Goal: Task Accomplishment & Management: Manage account settings

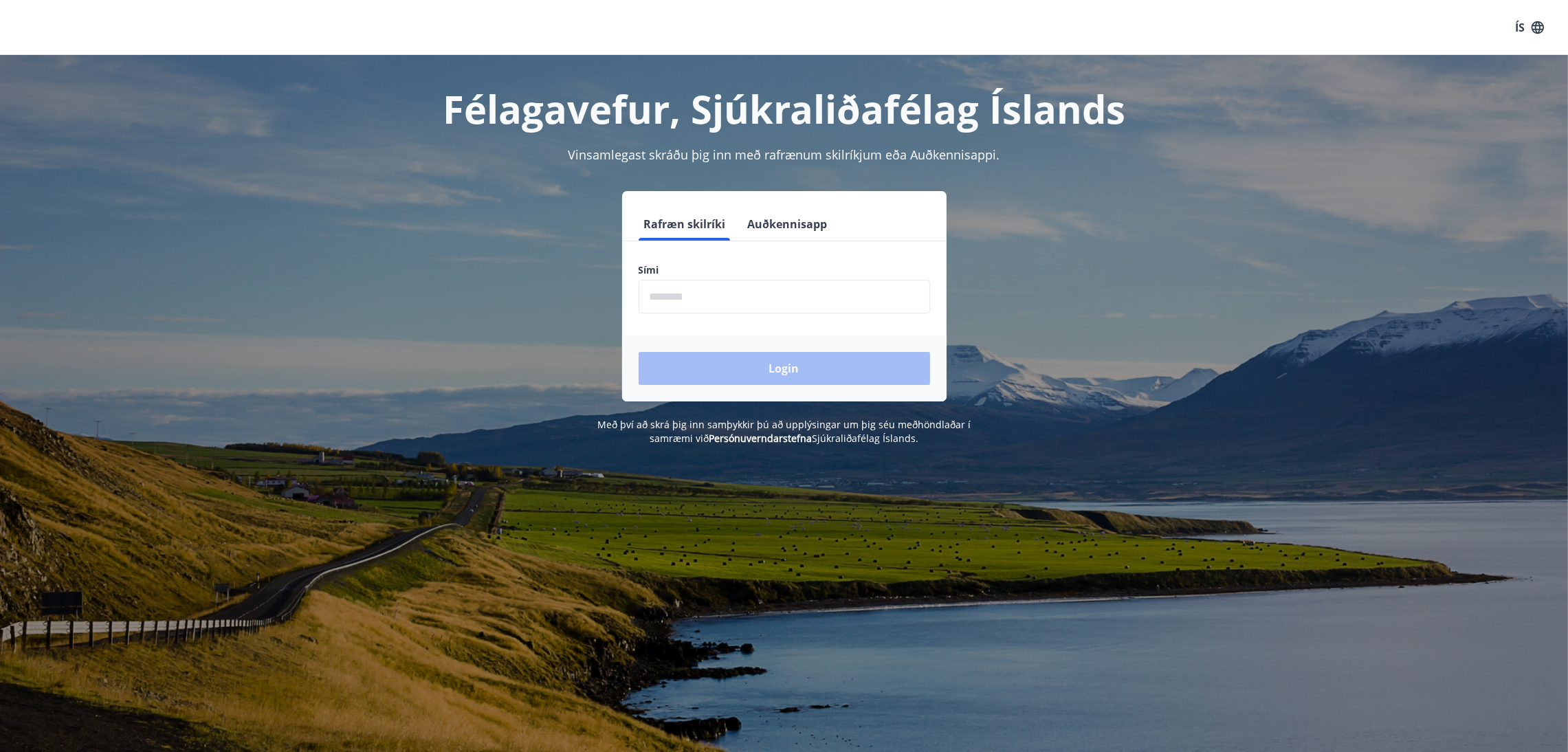
click at [733, 301] on input "phone" at bounding box center [784, 296] width 291 height 34
type input "********"
click at [725, 373] on button "Login" at bounding box center [784, 368] width 291 height 33
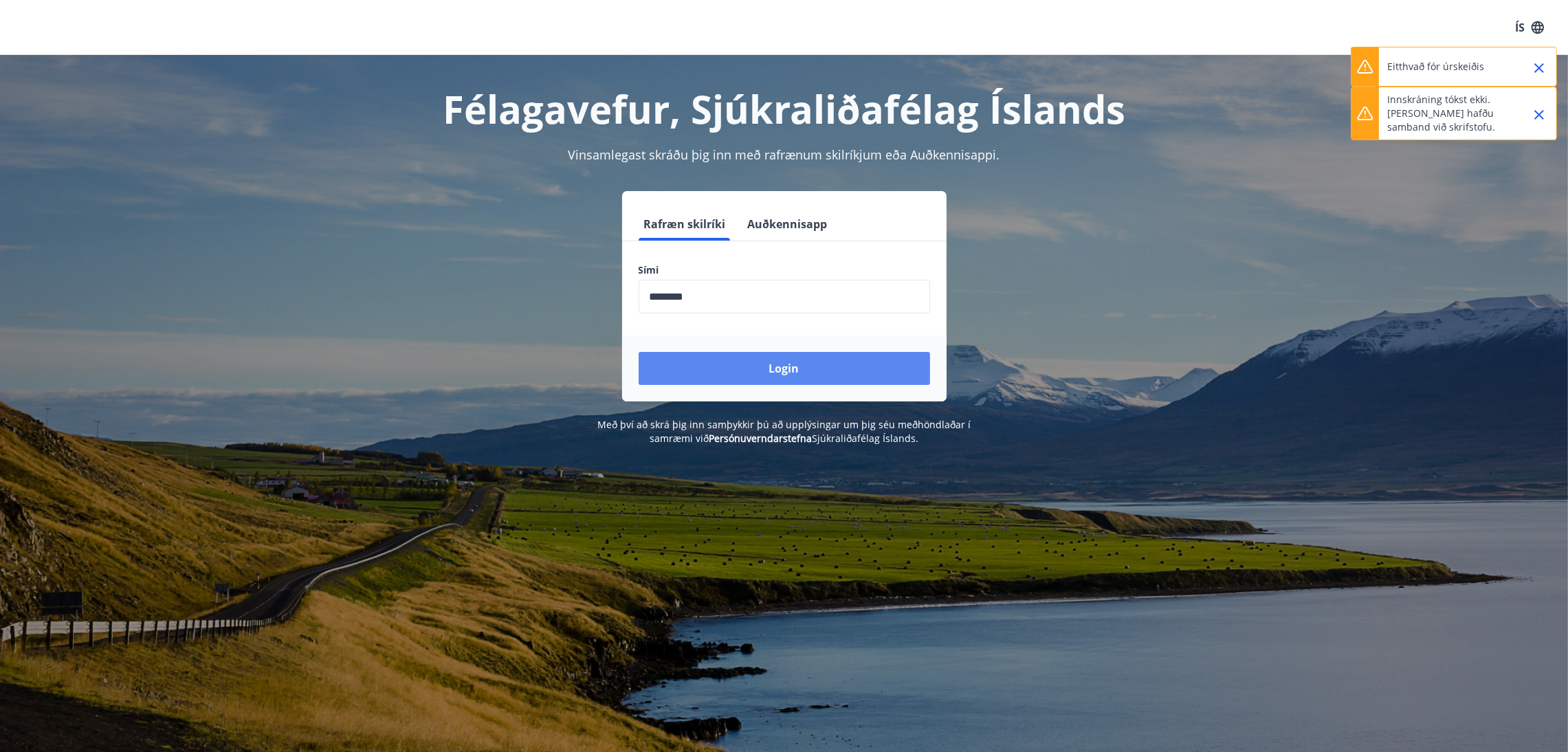
click at [725, 373] on button "Login" at bounding box center [784, 368] width 291 height 33
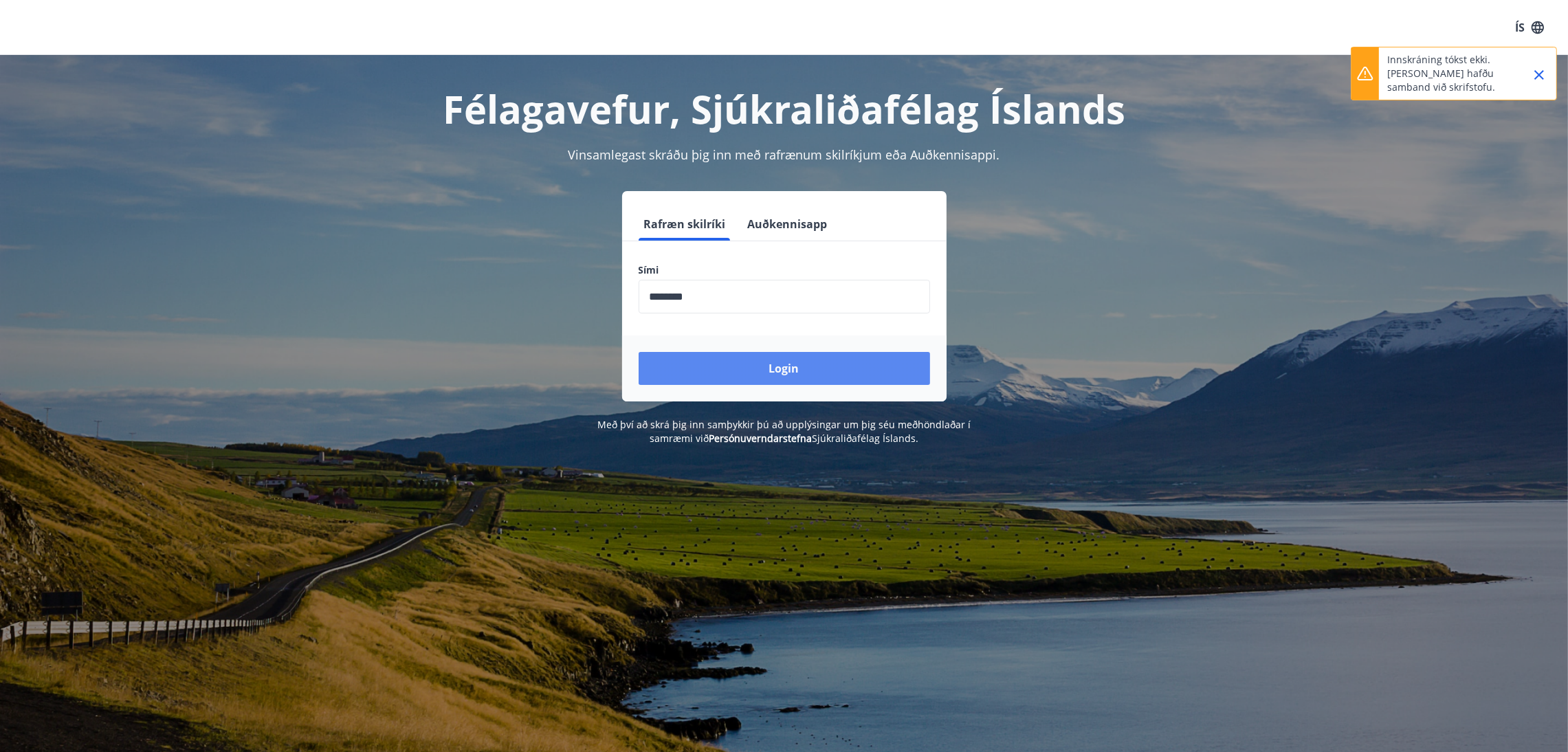
click at [732, 368] on button "Login" at bounding box center [784, 368] width 291 height 33
click at [1544, 77] on icon "Close" at bounding box center [1538, 75] width 17 height 17
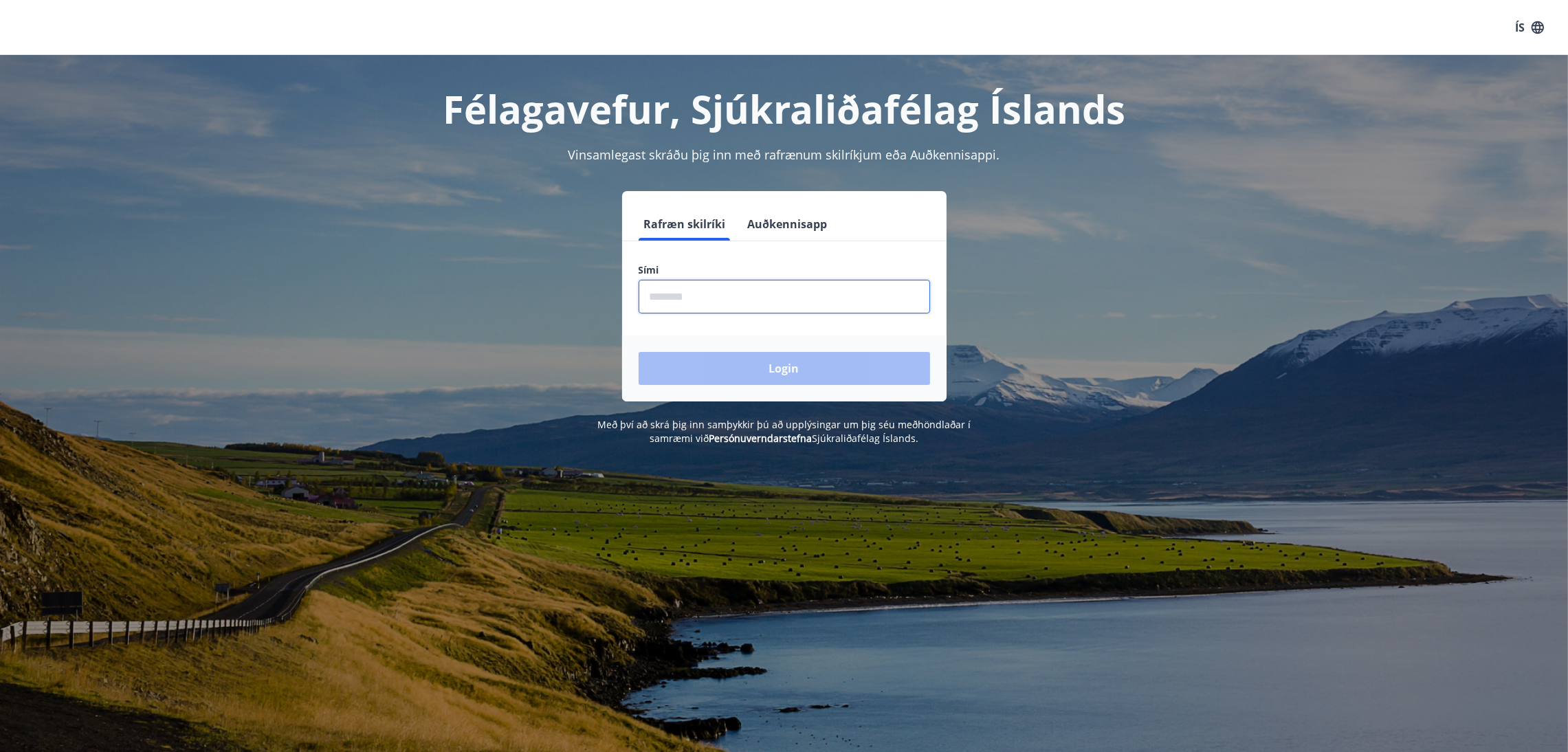
click at [711, 283] on input "phone" at bounding box center [784, 296] width 291 height 34
click at [723, 355] on button "Login" at bounding box center [784, 368] width 291 height 33
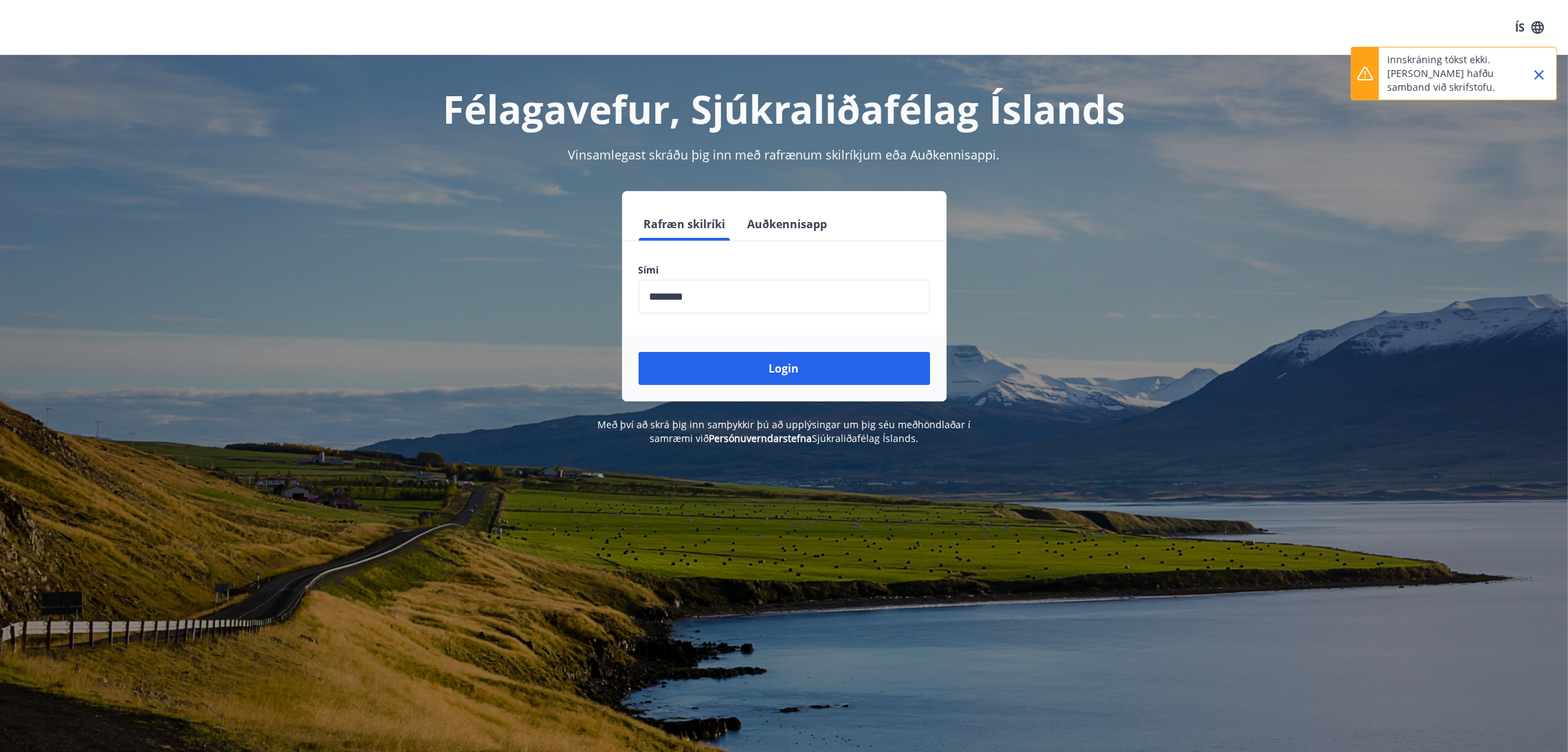
click at [674, 292] on input "phone" at bounding box center [784, 296] width 291 height 34
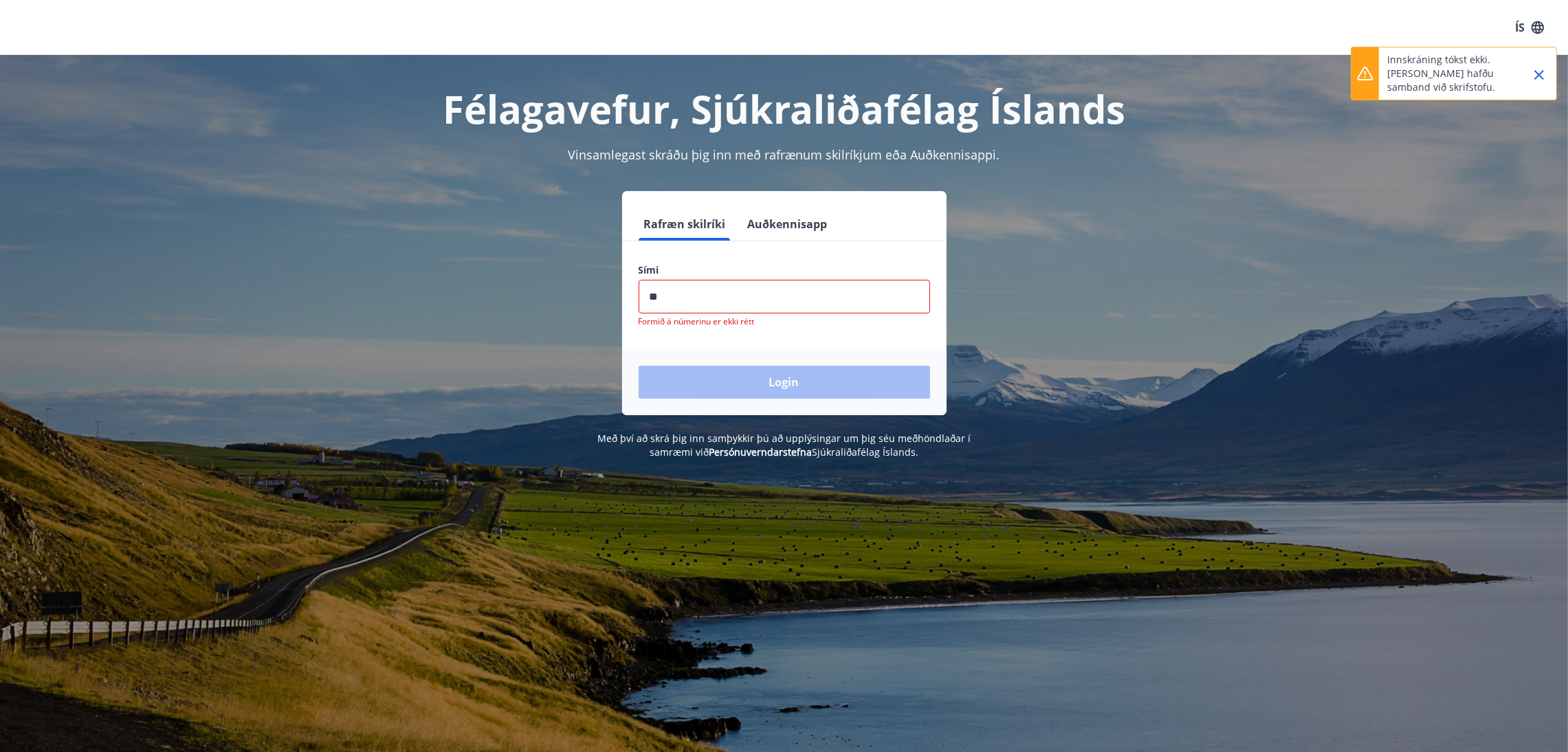
type input "*"
